Goal: Transaction & Acquisition: Book appointment/travel/reservation

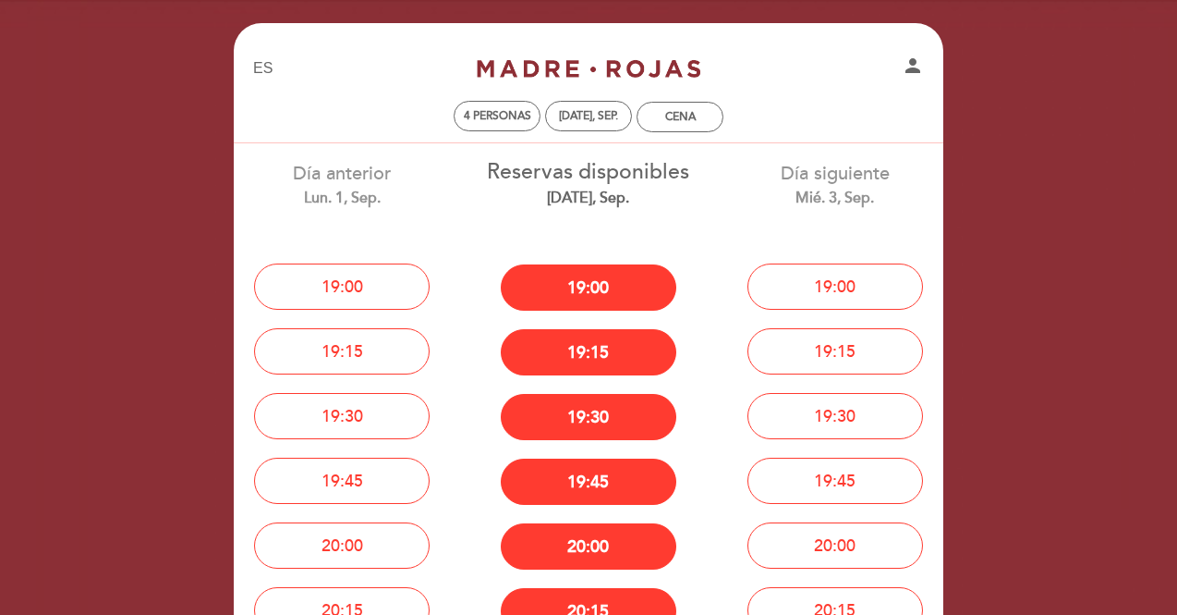
select select "es"
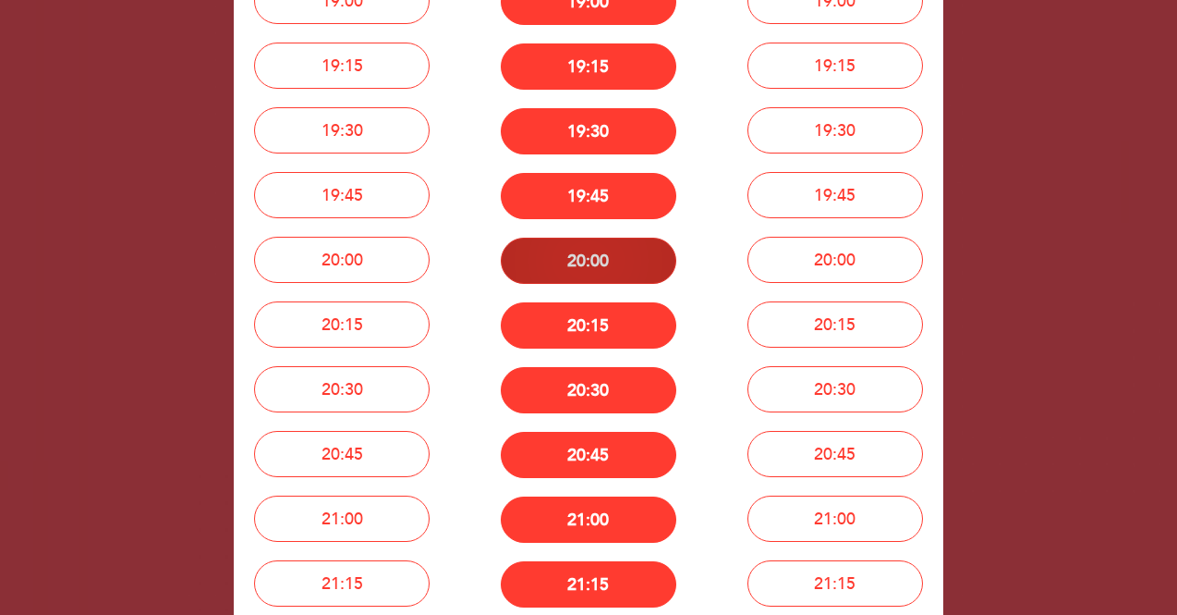
scroll to position [277, 0]
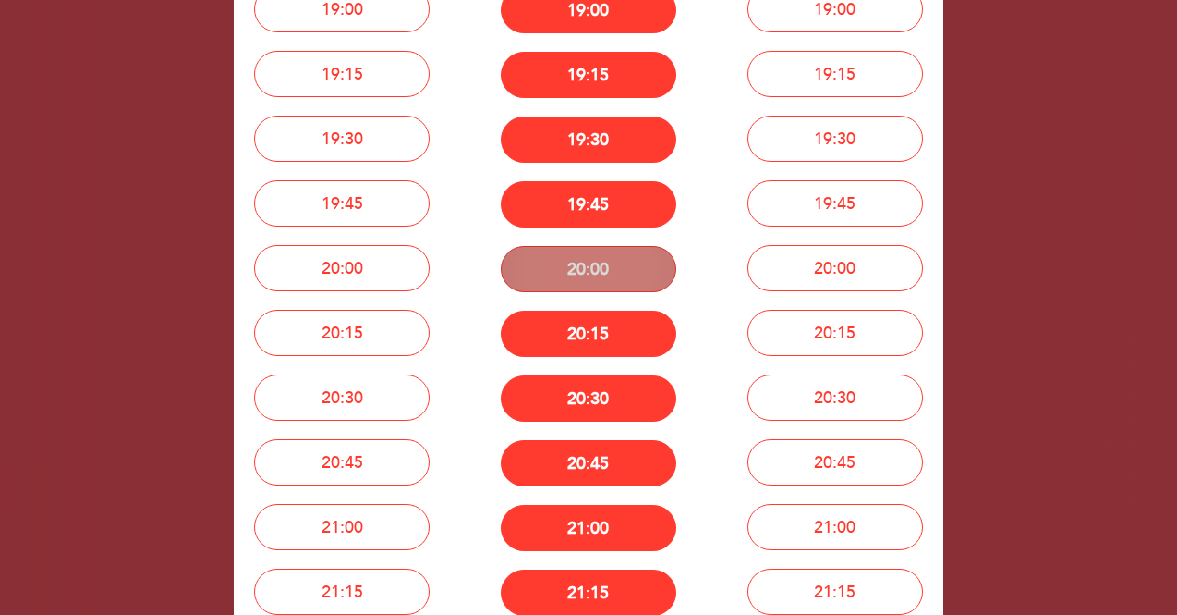
click at [608, 269] on button "20:00" at bounding box center [589, 269] width 176 height 46
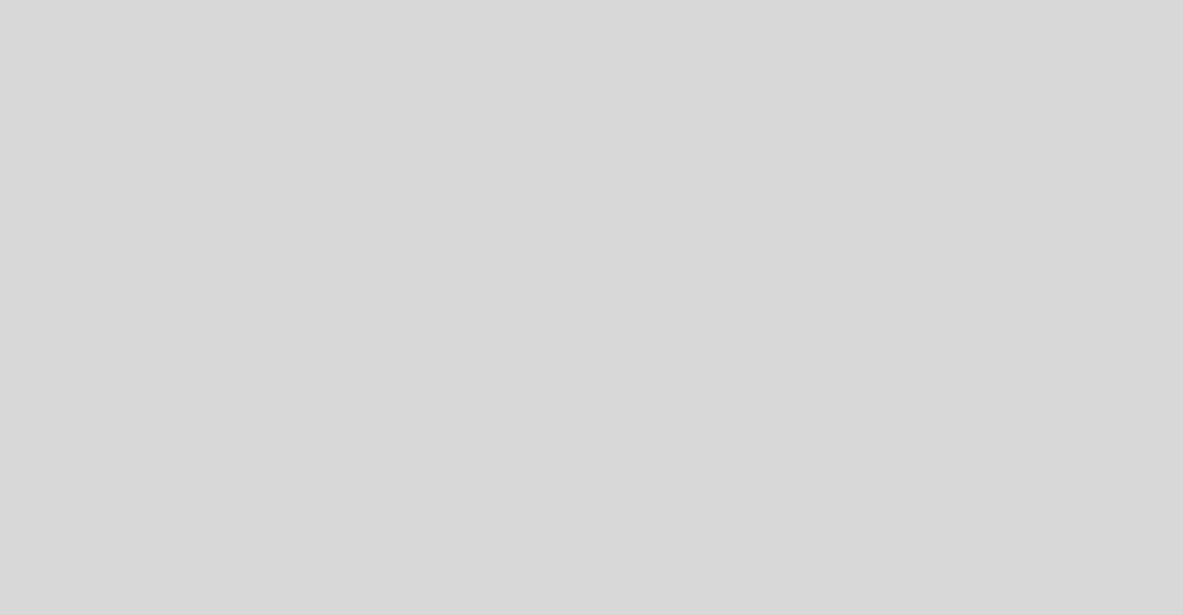
select select "es"
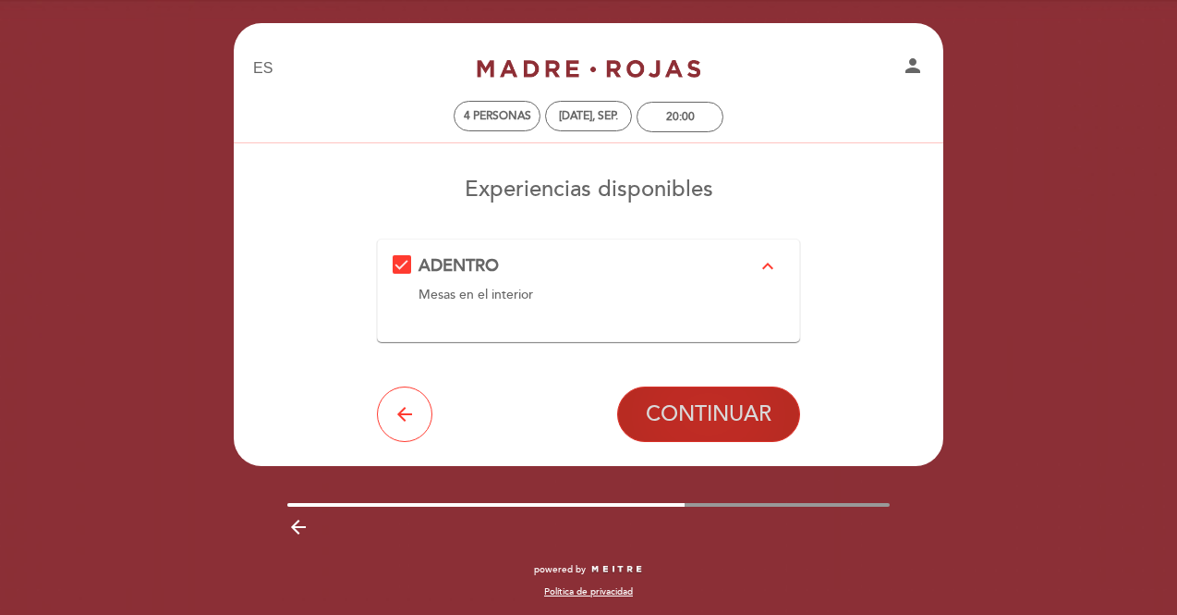
click at [693, 417] on span "CONTINUAR" at bounding box center [709, 414] width 126 height 26
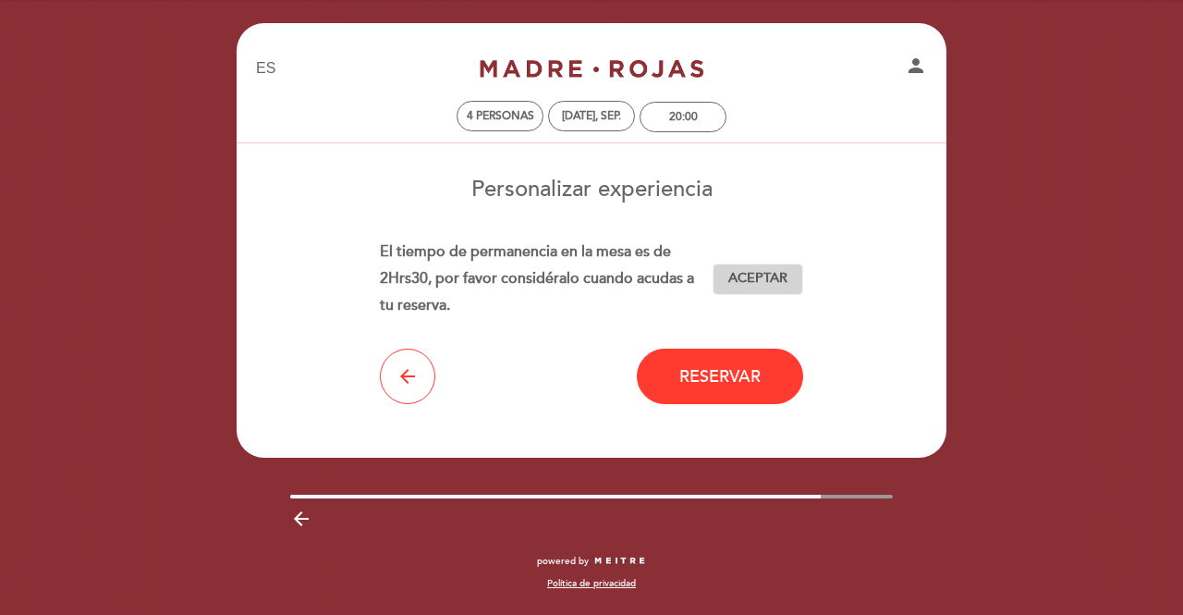
click at [771, 276] on span "Aceptar" at bounding box center [757, 278] width 59 height 19
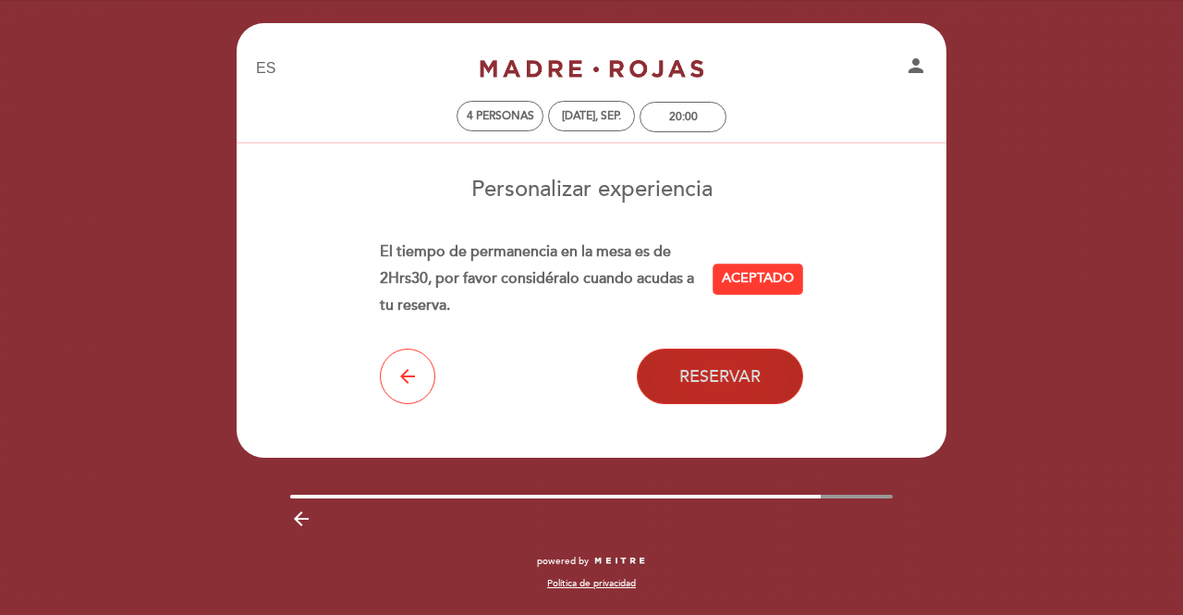
click at [743, 378] on span "Reservar" at bounding box center [719, 376] width 81 height 20
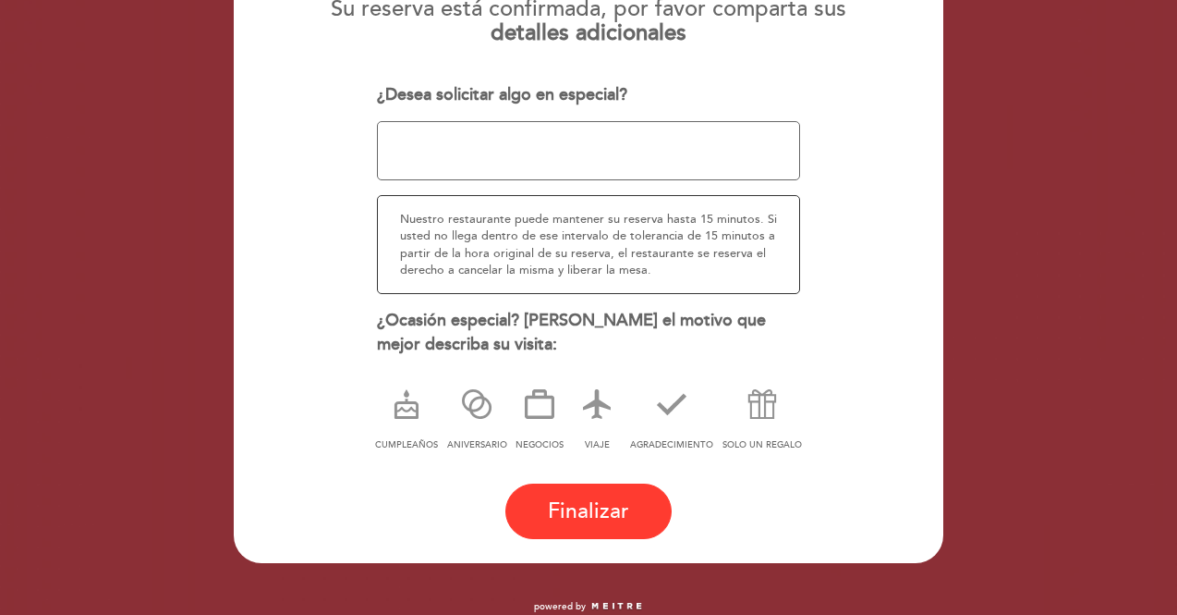
scroll to position [268, 0]
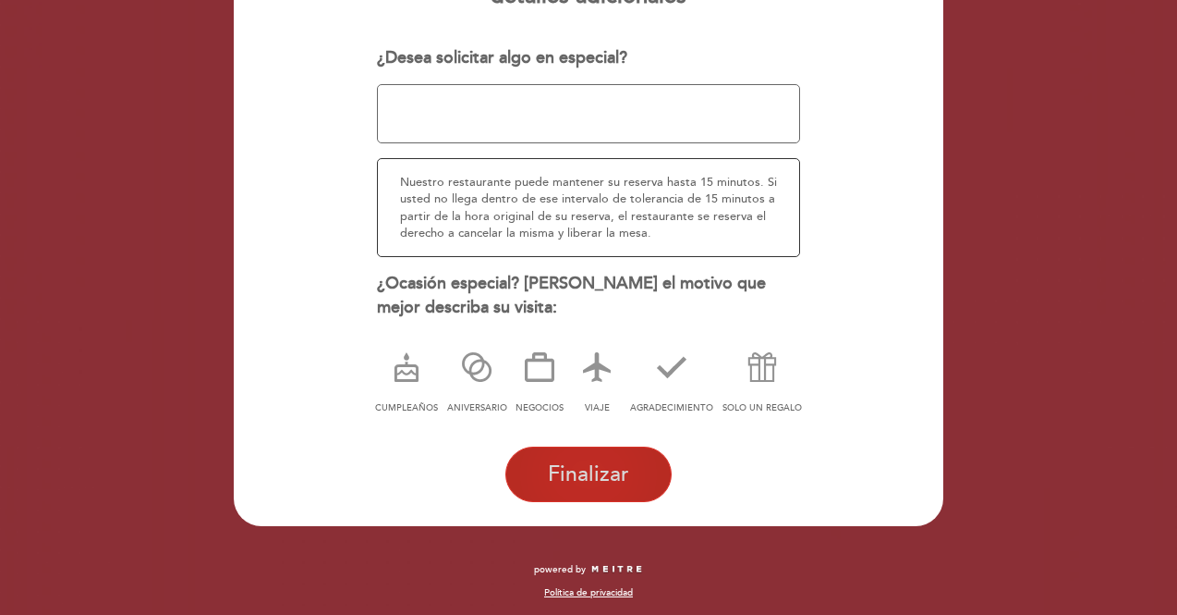
click at [587, 478] on span "Finalizar" at bounding box center [588, 474] width 81 height 26
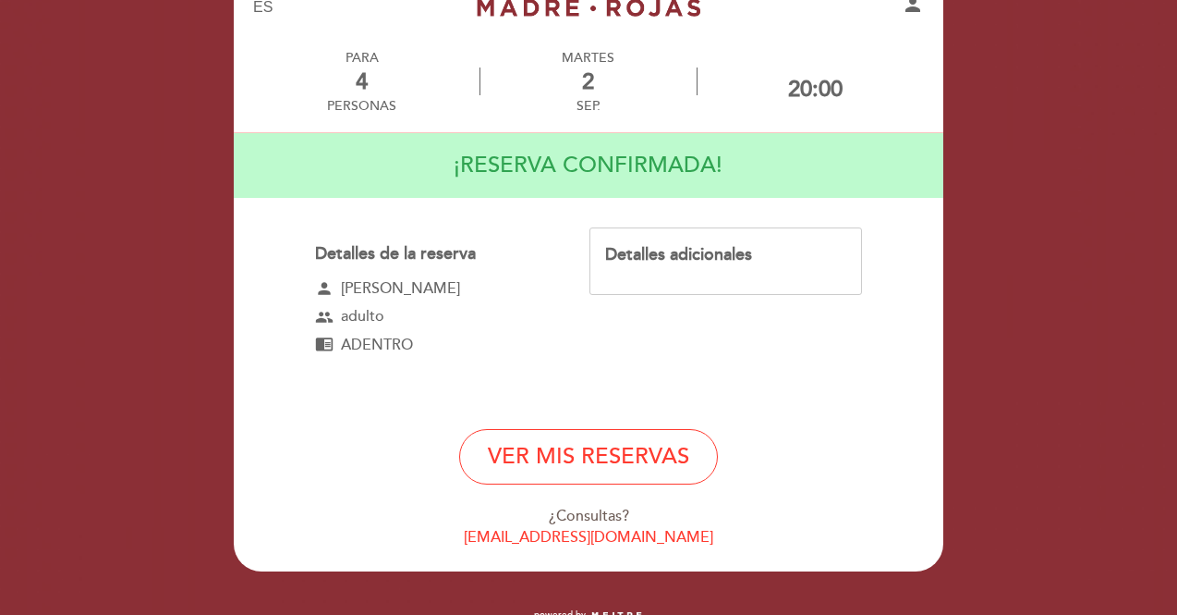
scroll to position [109, 0]
